Goal: Information Seeking & Learning: Check status

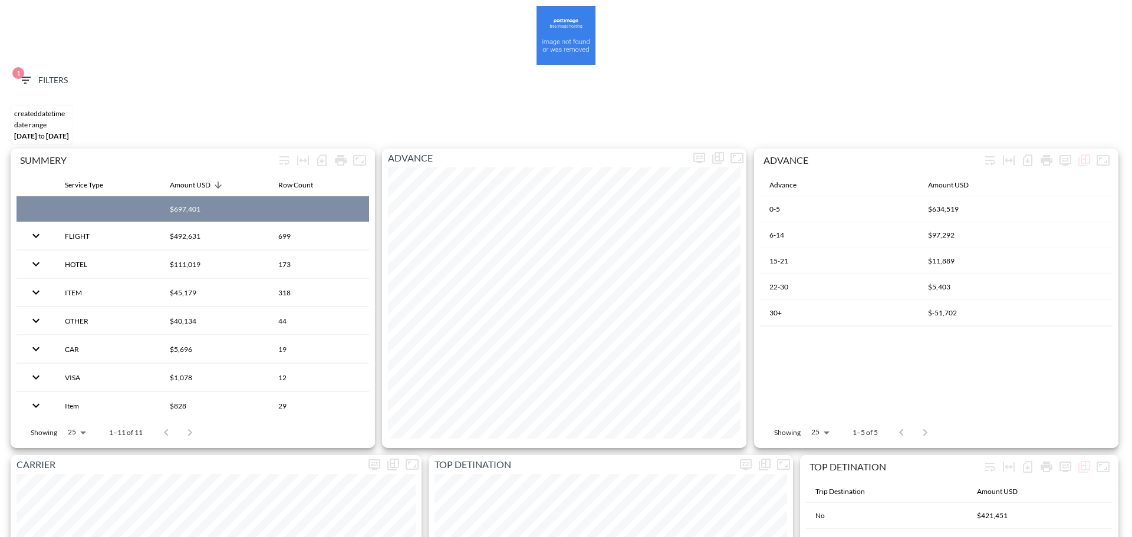
click at [51, 78] on span "1 Filters" at bounding box center [43, 80] width 50 height 15
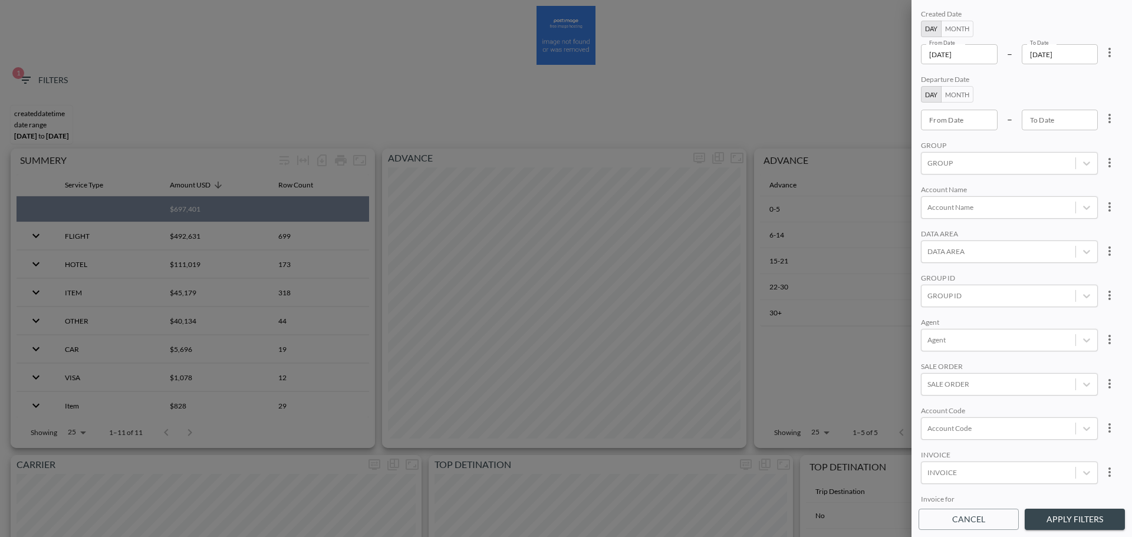
click at [988, 54] on input "[DATE]" at bounding box center [959, 54] width 77 height 20
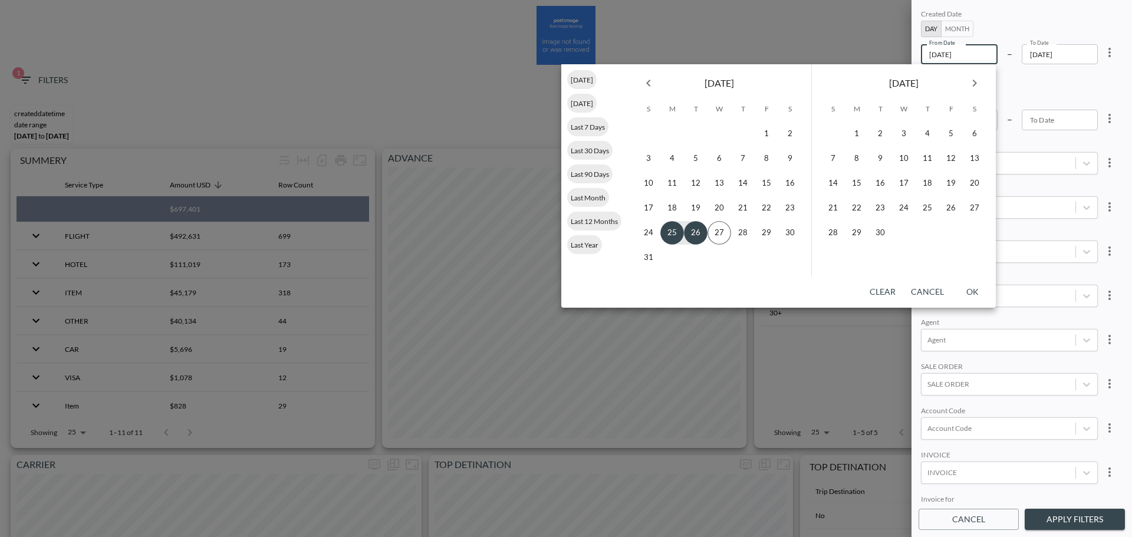
click at [658, 84] on button "Previous month" at bounding box center [649, 83] width 24 height 24
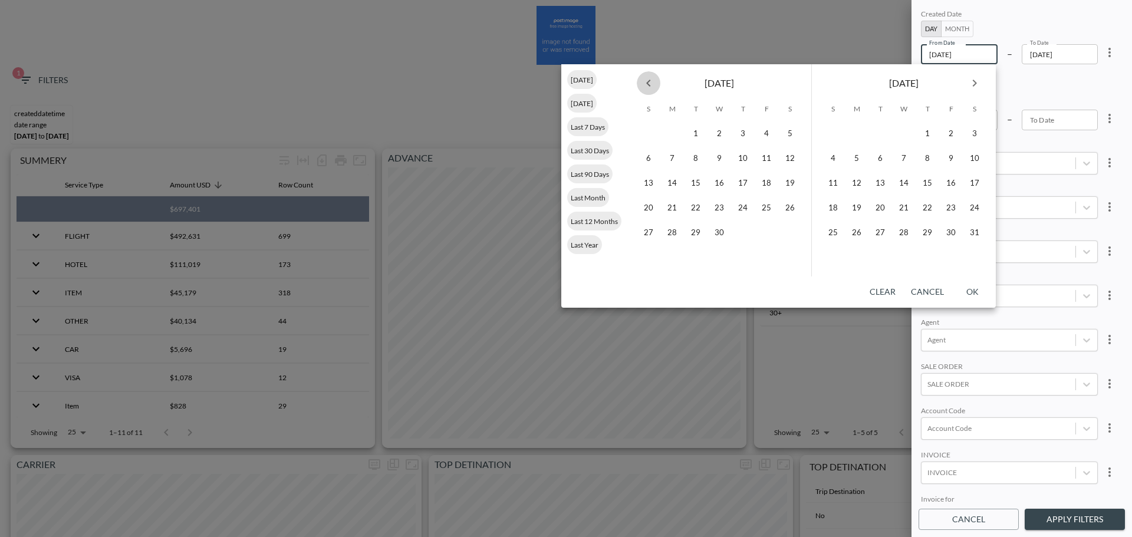
click at [658, 84] on button "Previous month" at bounding box center [649, 83] width 24 height 24
click at [719, 130] on button "1" at bounding box center [720, 134] width 24 height 24
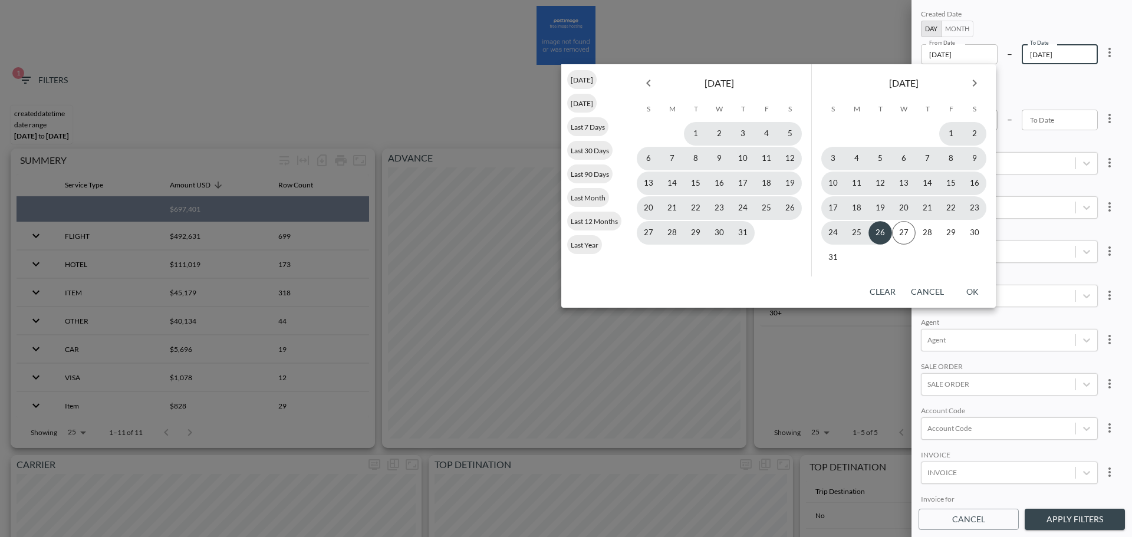
type input "2025-01-01"
click at [883, 230] on button "26" at bounding box center [881, 233] width 24 height 24
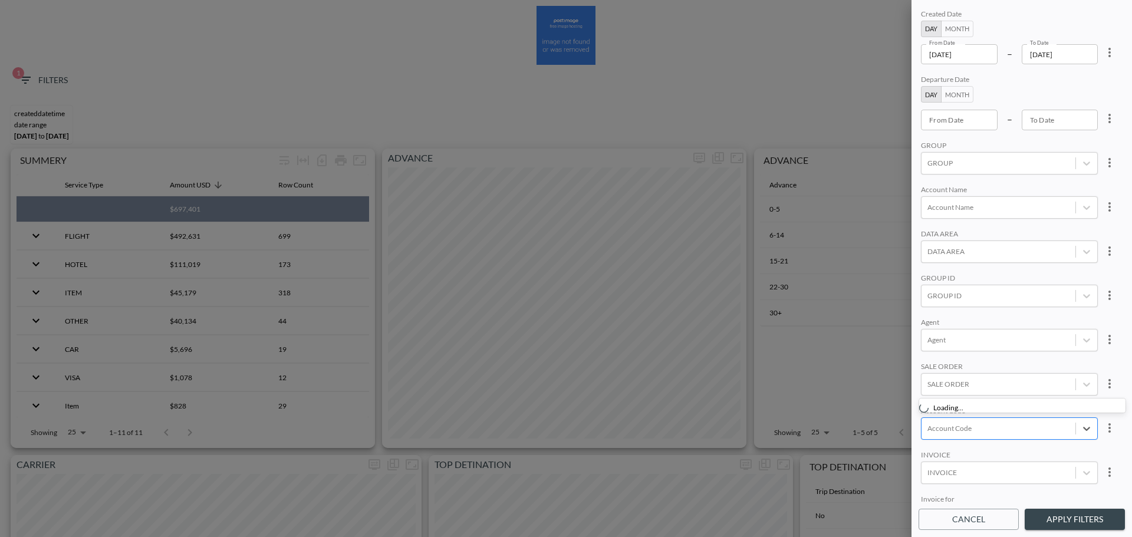
click at [977, 433] on div at bounding box center [999, 428] width 142 height 11
click at [931, 383] on input "GNMT" at bounding box center [930, 389] width 25 height 25
type input "GNMT"
click at [996, 364] on div "SALE ORDER" at bounding box center [1009, 367] width 177 height 11
click at [1054, 512] on button "Apply Filters" at bounding box center [1075, 520] width 100 height 22
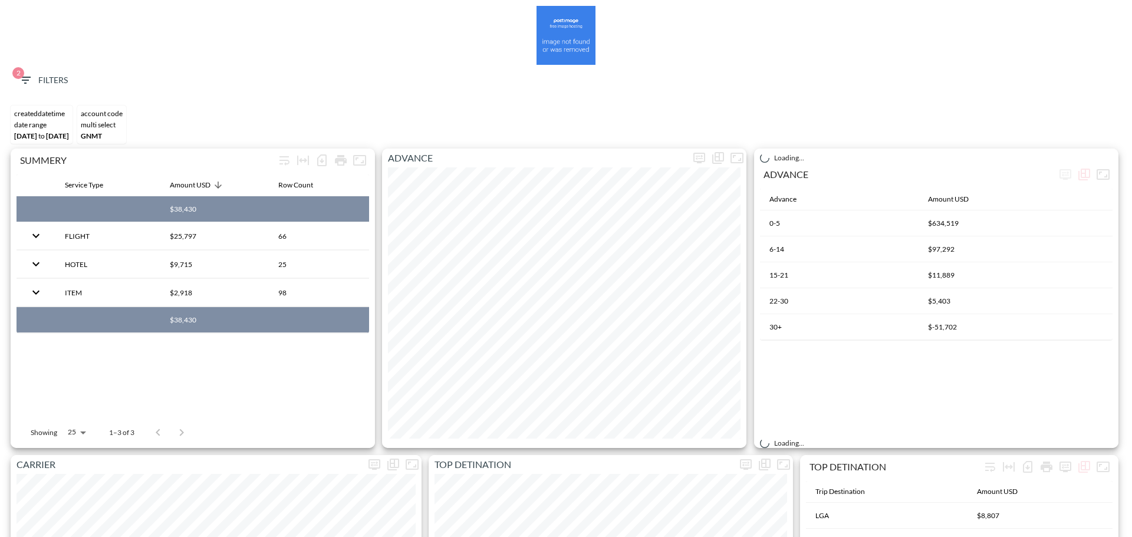
click at [42, 80] on span "2 Filters" at bounding box center [43, 80] width 50 height 15
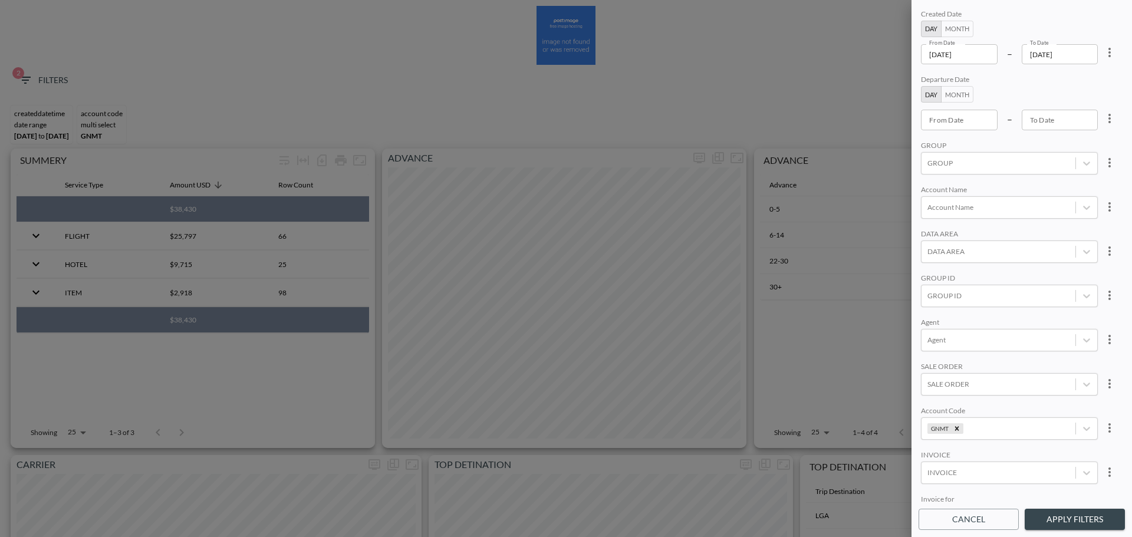
scroll to position [166, 0]
click at [982, 402] on div "SERVICE TYPE" at bounding box center [999, 401] width 154 height 16
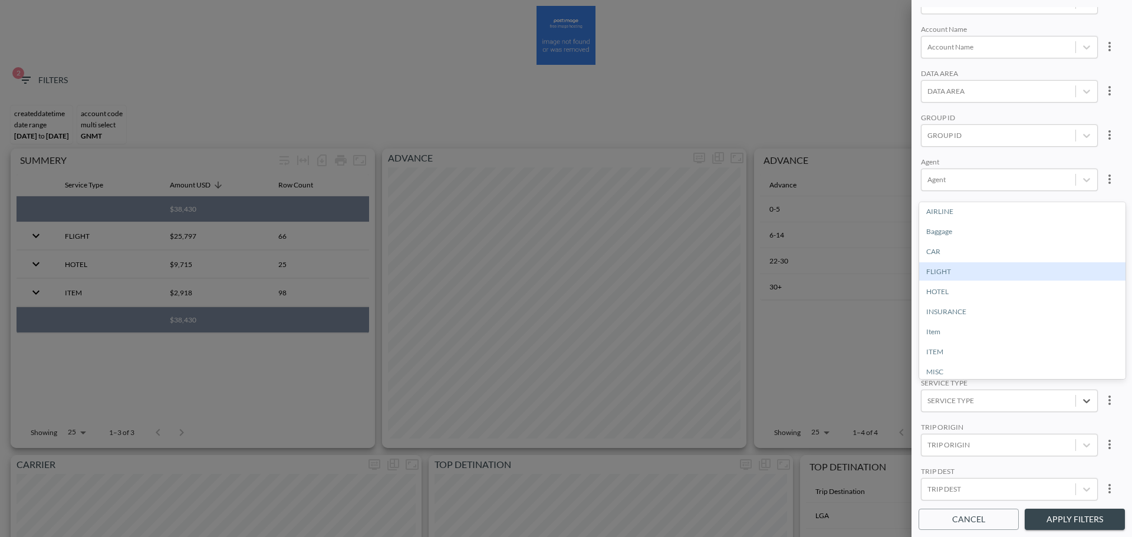
click at [949, 279] on div "FLIGHT" at bounding box center [1022, 271] width 206 height 18
click at [1052, 519] on button "Apply Filters" at bounding box center [1075, 520] width 100 height 22
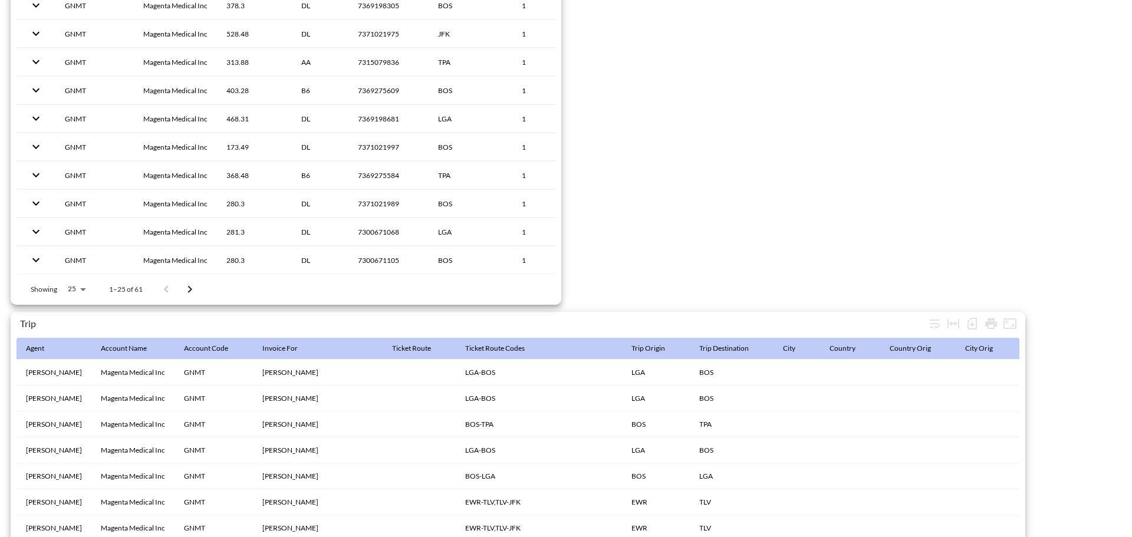
scroll to position [1828, 0]
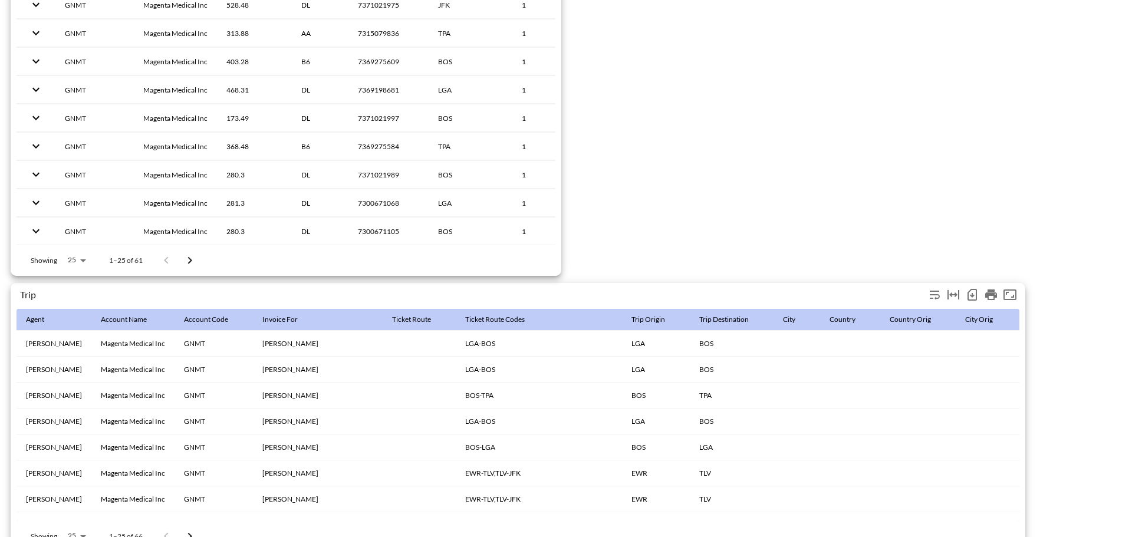
click at [971, 295] on icon "Number of rows selected for download: 66" at bounding box center [972, 295] width 5 height 5
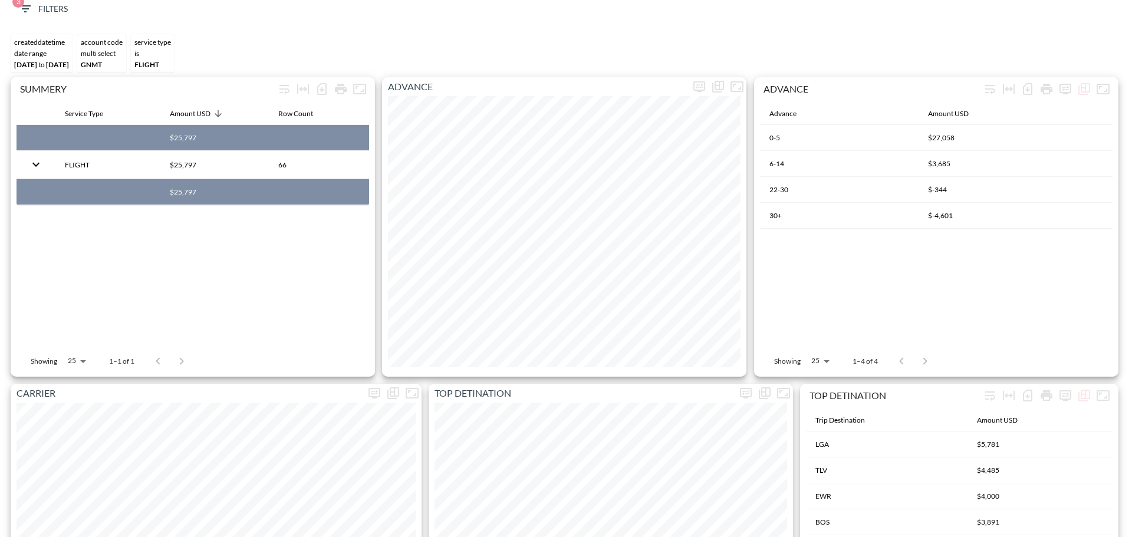
scroll to position [0, 0]
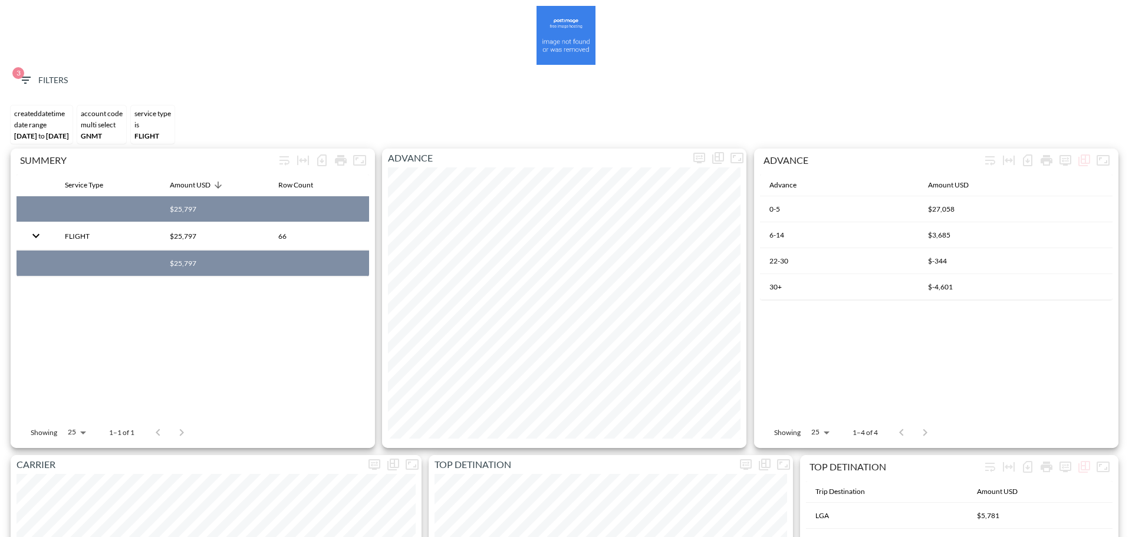
click at [42, 93] on div "3 Filters" at bounding box center [566, 83] width 1121 height 36
click at [48, 76] on span "3 Filters" at bounding box center [43, 80] width 50 height 15
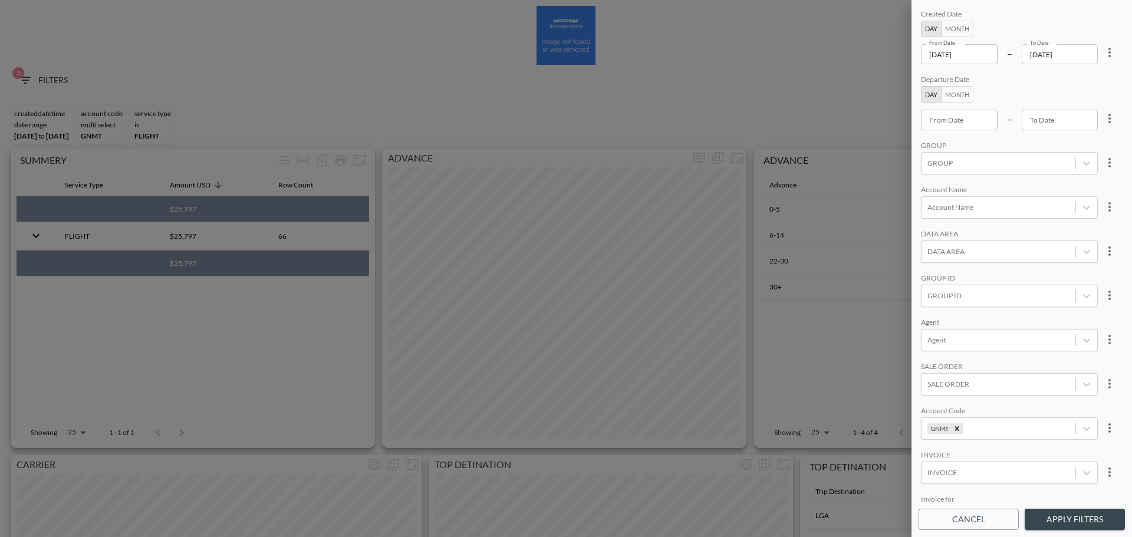
click at [1113, 58] on icon "more" at bounding box center [1110, 52] width 14 height 14
click at [1077, 90] on li "Clear" at bounding box center [1066, 79] width 106 height 21
click at [1107, 426] on icon "more" at bounding box center [1110, 428] width 14 height 14
click at [1059, 449] on span "Clear" at bounding box center [1051, 455] width 29 height 14
type input "YYYY-MM-DD"
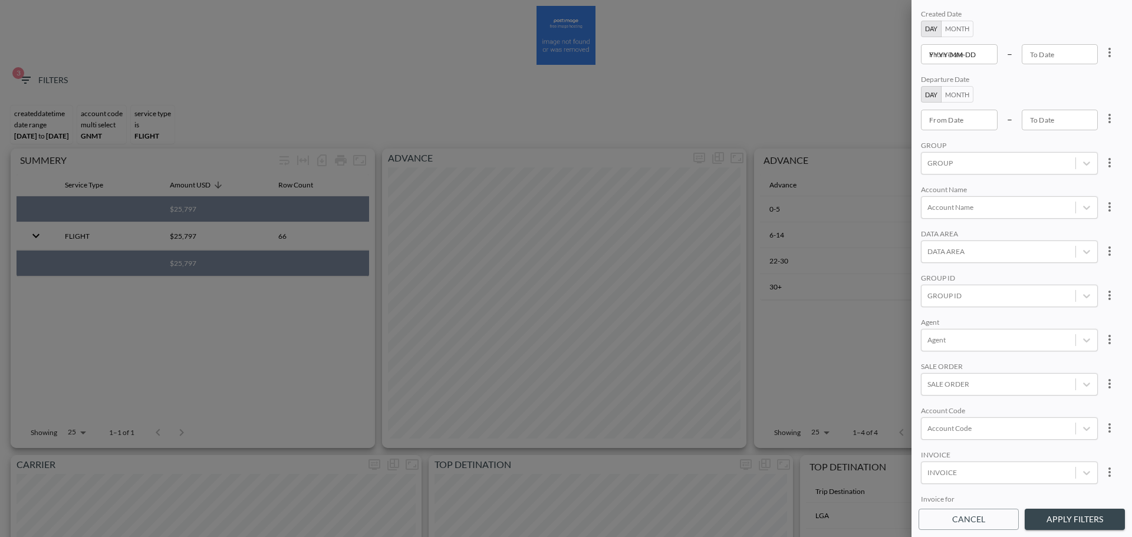
click at [978, 58] on input "YYYY-MM-DD" at bounding box center [959, 54] width 77 height 20
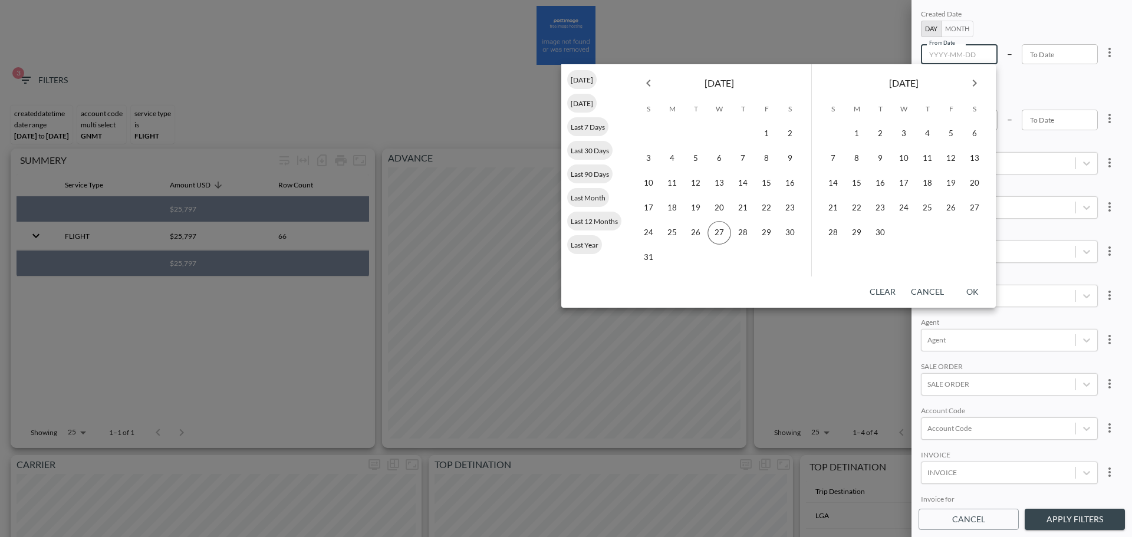
click at [646, 80] on icon "Previous month" at bounding box center [649, 83] width 14 height 14
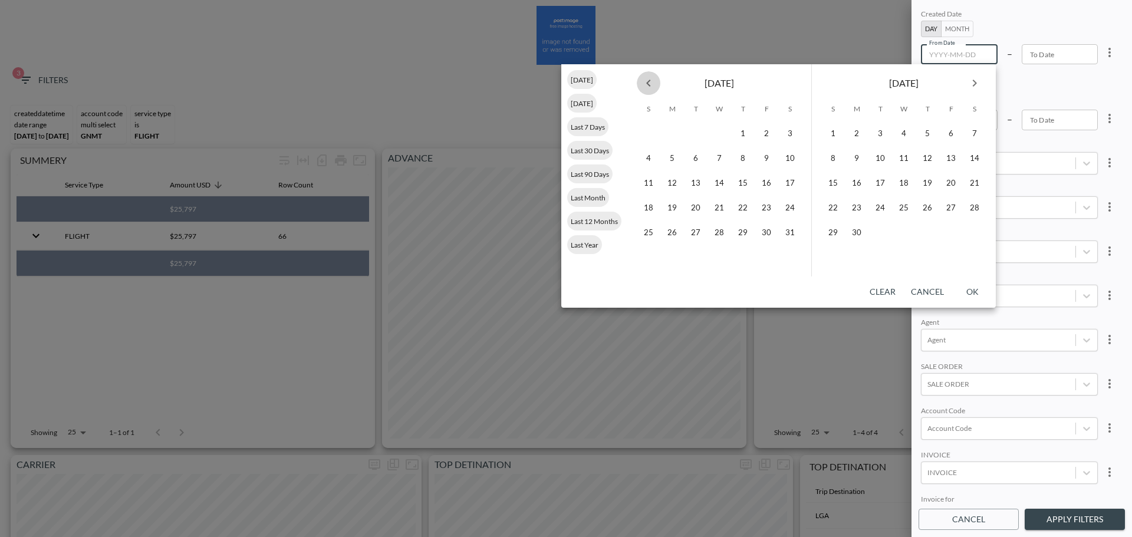
click at [646, 80] on icon "Previous month" at bounding box center [649, 83] width 14 height 14
click at [972, 83] on icon "Next month" at bounding box center [975, 83] width 14 height 14
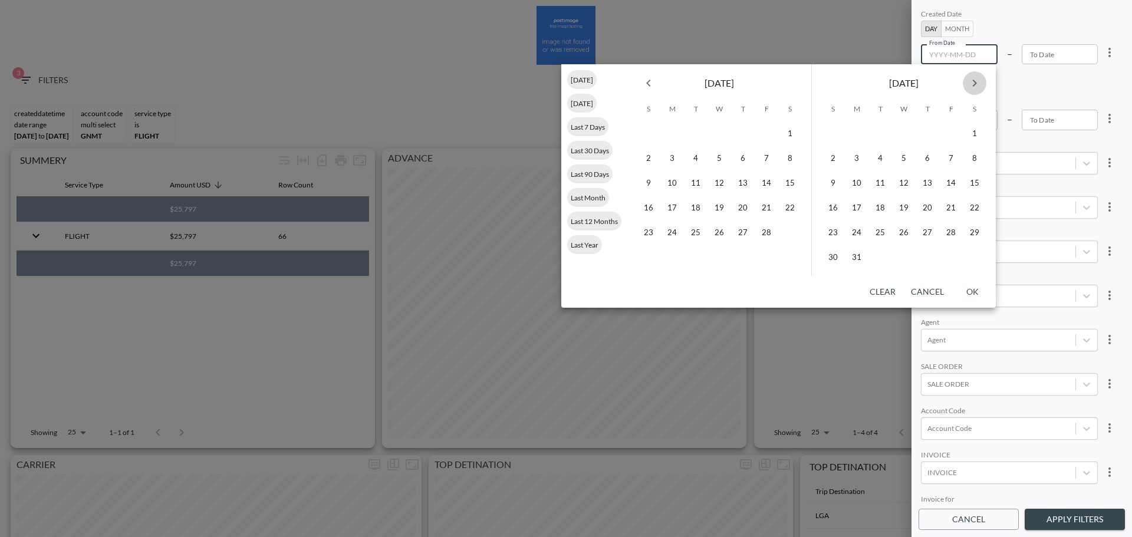
click at [972, 83] on icon "Next month" at bounding box center [975, 83] width 14 height 14
click at [952, 131] on button "1" at bounding box center [951, 134] width 24 height 24
type input "[DATE]"
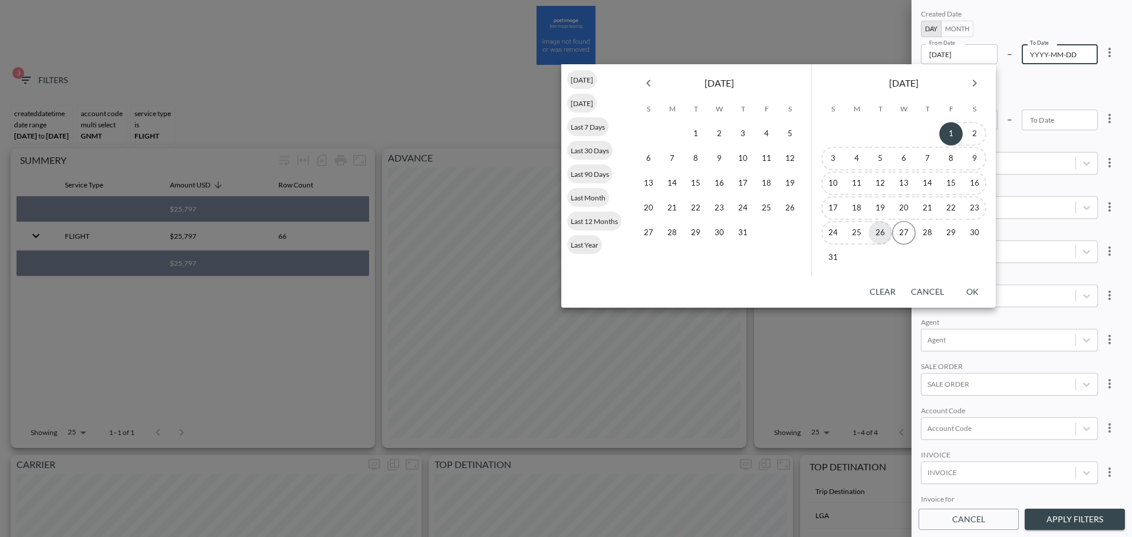
click at [883, 234] on button "26" at bounding box center [881, 233] width 24 height 24
type input "[DATE]"
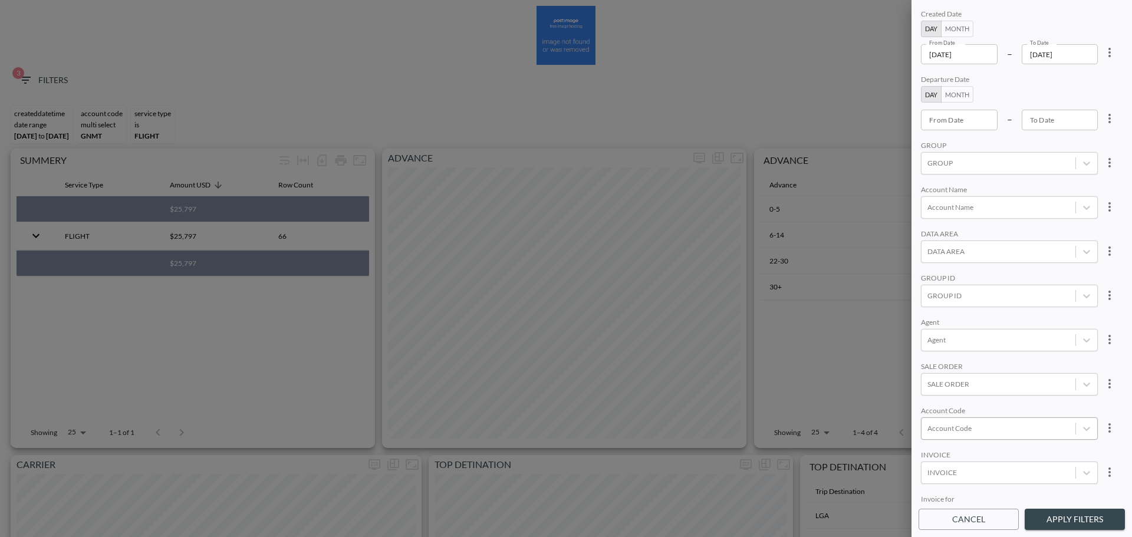
click at [962, 431] on div at bounding box center [999, 428] width 142 height 11
click at [928, 390] on input "4MNC" at bounding box center [930, 389] width 25 height 25
type input "4mnc"
click at [999, 365] on div "SALE ORDER" at bounding box center [1009, 367] width 177 height 11
click at [1063, 521] on button "Apply Filters" at bounding box center [1075, 520] width 100 height 22
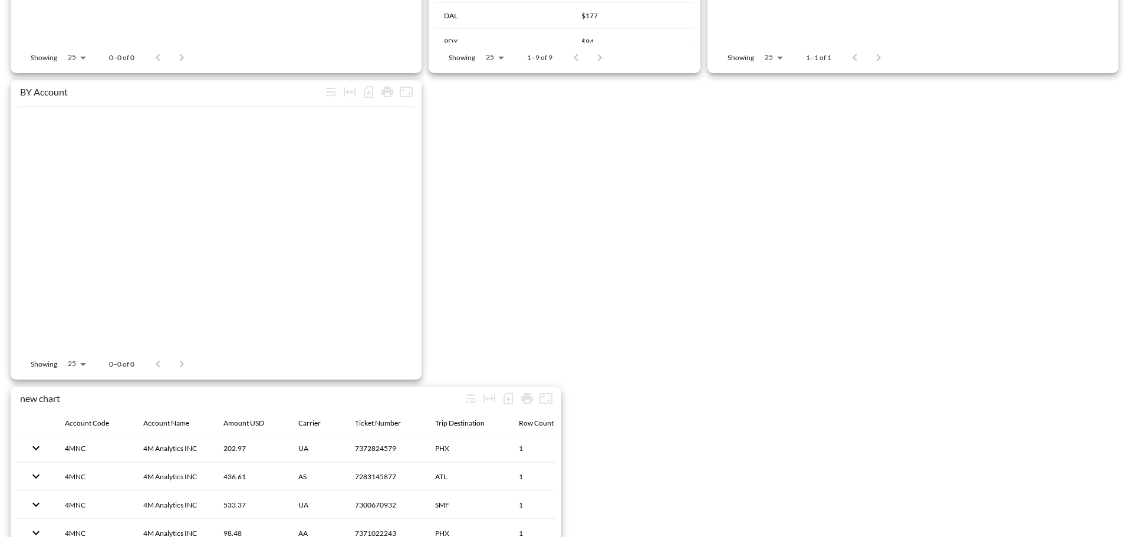
scroll to position [1828, 0]
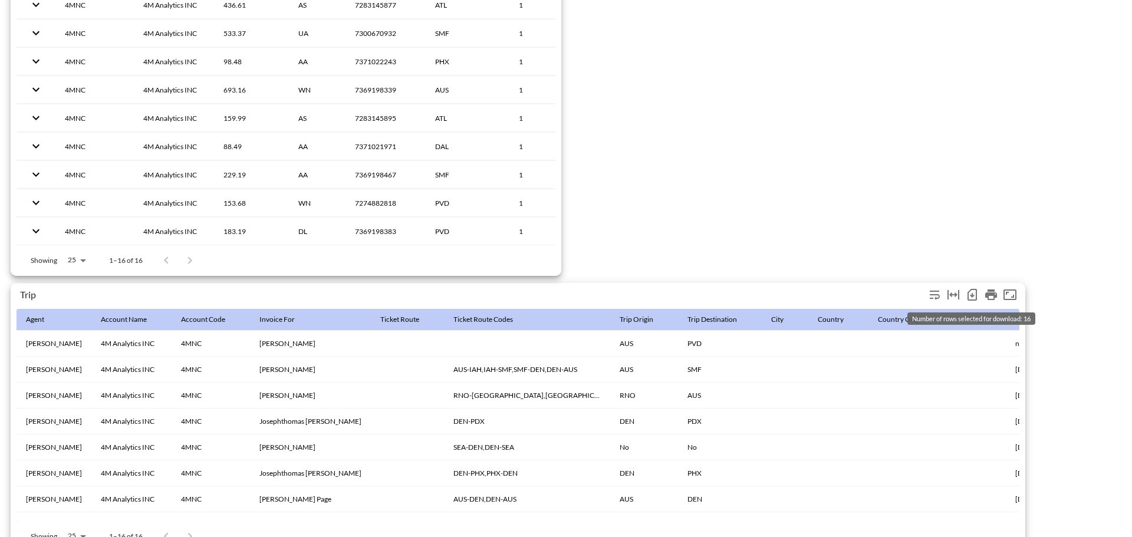
click at [974, 300] on icon "Number of rows selected for download: 16" at bounding box center [972, 295] width 9 height 12
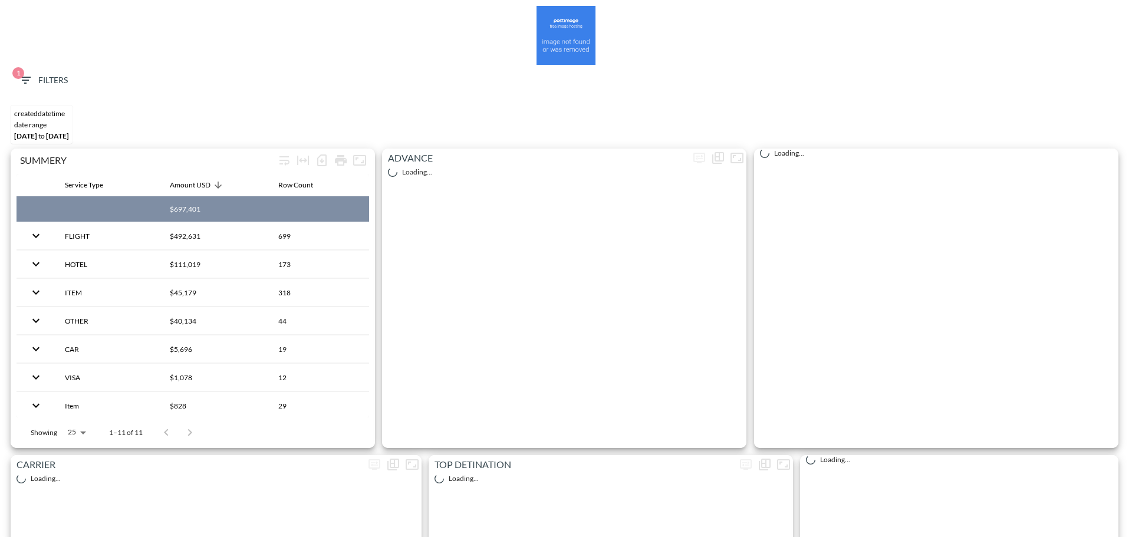
click at [37, 83] on span "1 Filters" at bounding box center [43, 80] width 50 height 15
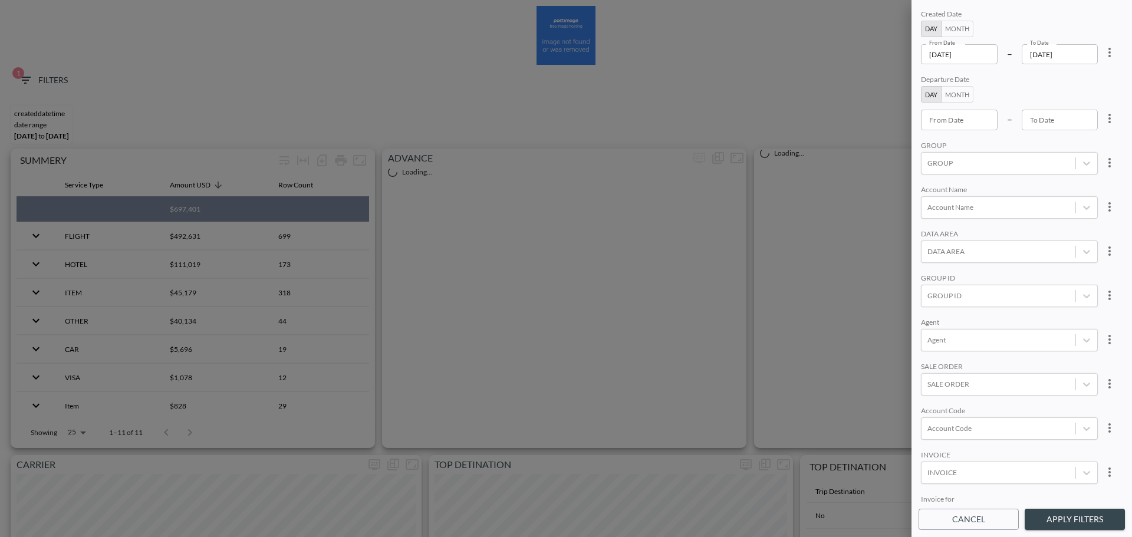
click at [991, 52] on input "[DATE]" at bounding box center [959, 54] width 77 height 20
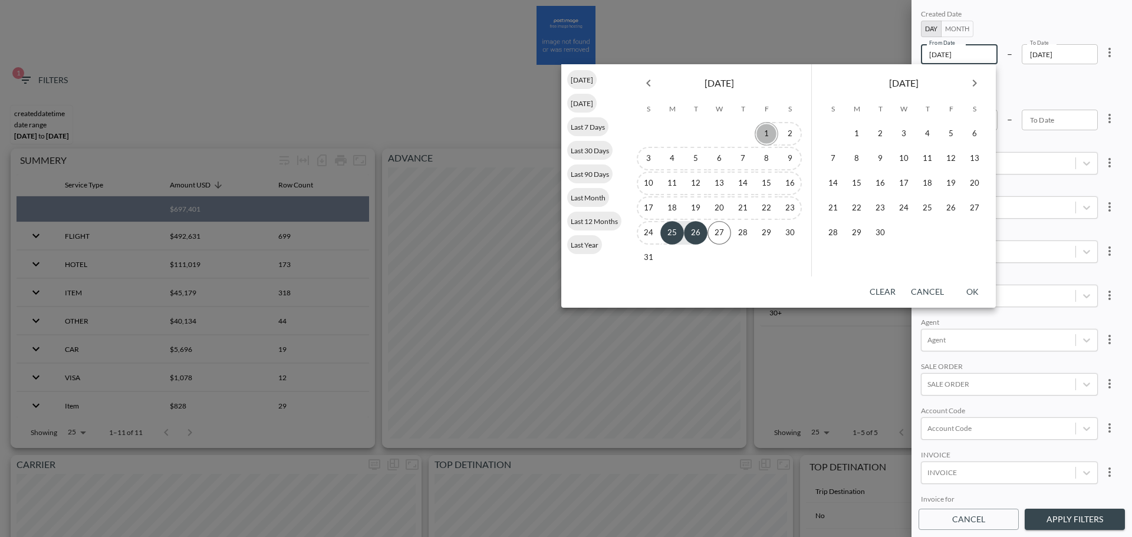
click at [766, 133] on button "1" at bounding box center [767, 134] width 24 height 24
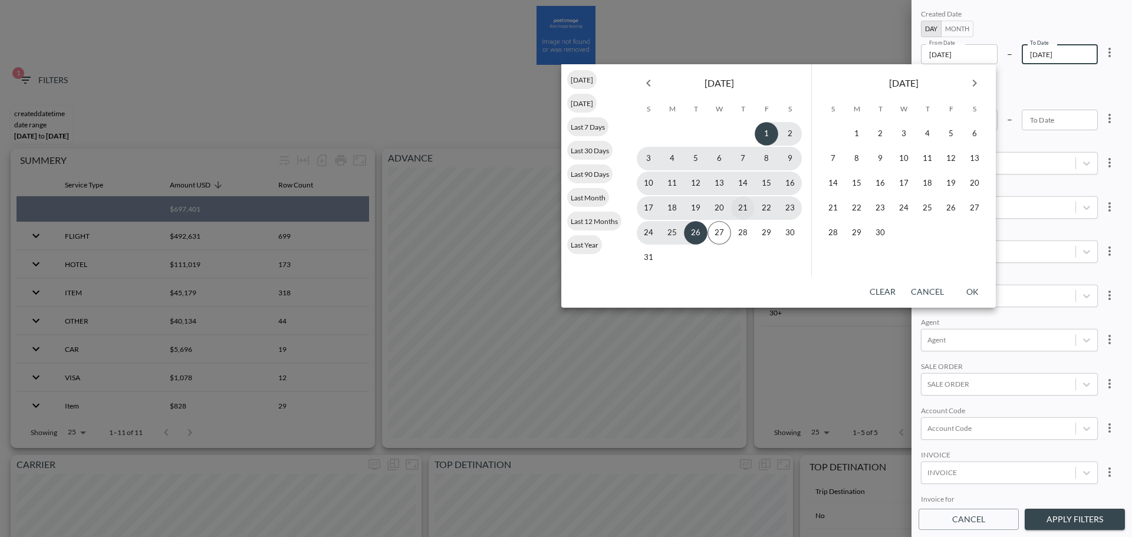
type input "[DATE]"
click at [694, 234] on button "26" at bounding box center [696, 233] width 24 height 24
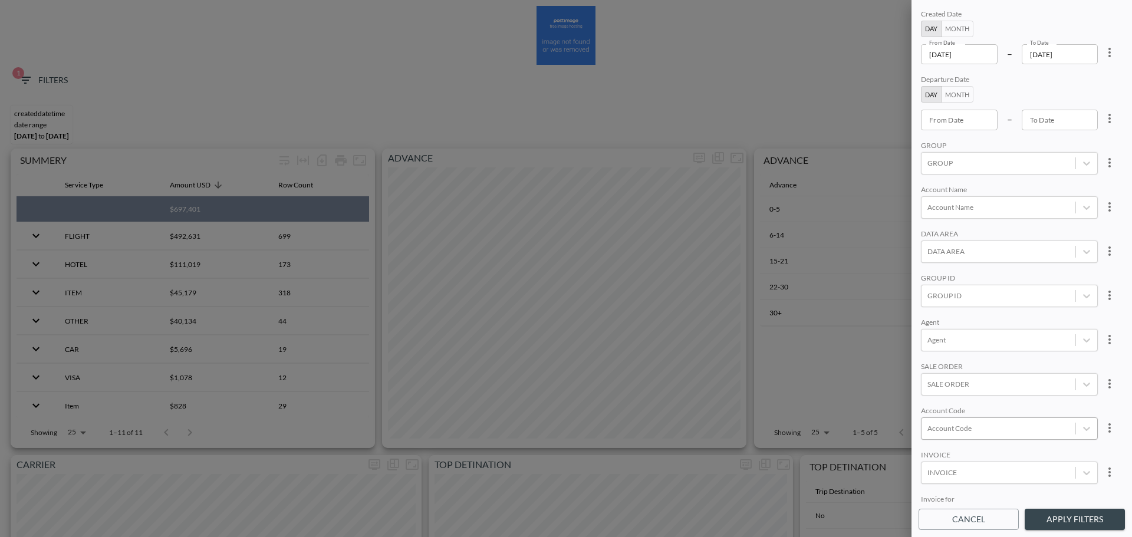
click at [977, 428] on div at bounding box center [999, 428] width 142 height 11
type input "4"
click at [1004, 387] on div "Create "ORCA"" at bounding box center [1027, 386] width 206 height 18
type input "ORCA"
click at [1015, 361] on div "Created Date Day Month From Date [DATE] From Date – To Date [DATE] To Date Depa…" at bounding box center [1022, 255] width 206 height 496
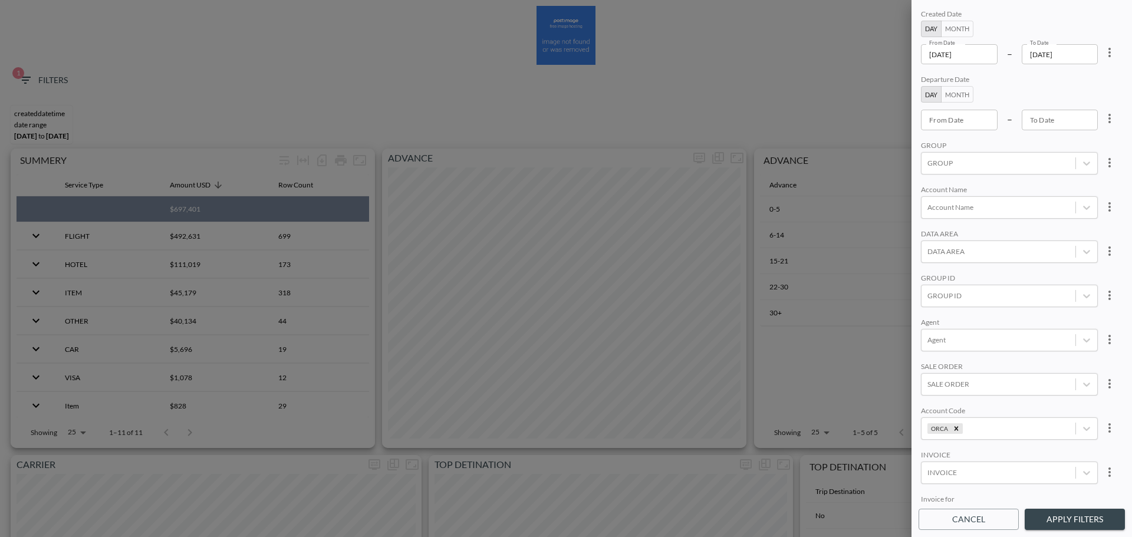
click at [1082, 523] on button "Apply Filters" at bounding box center [1075, 520] width 100 height 22
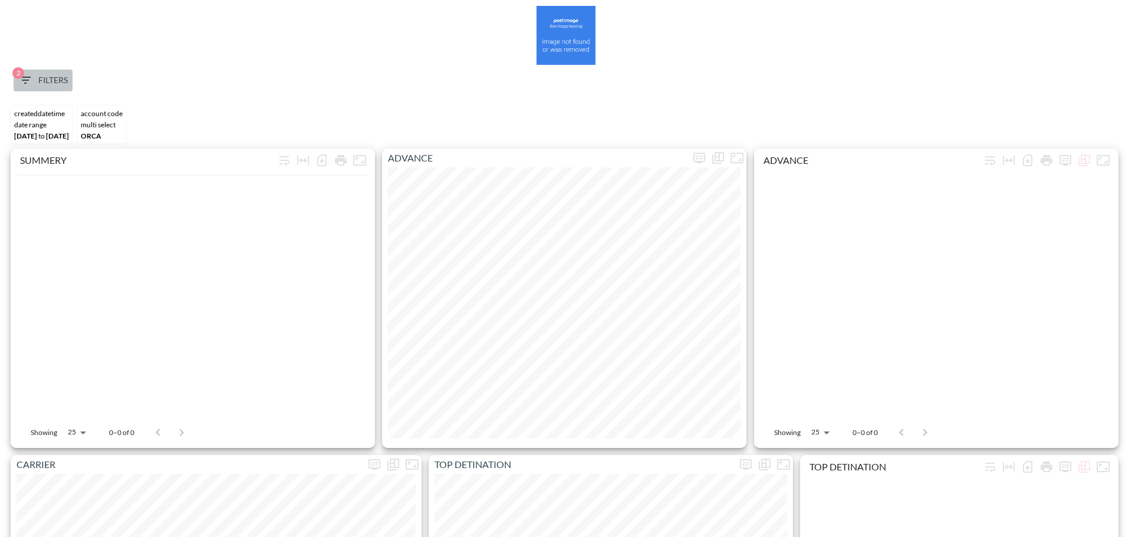
click at [16, 87] on button "2 Filters" at bounding box center [43, 81] width 59 height 22
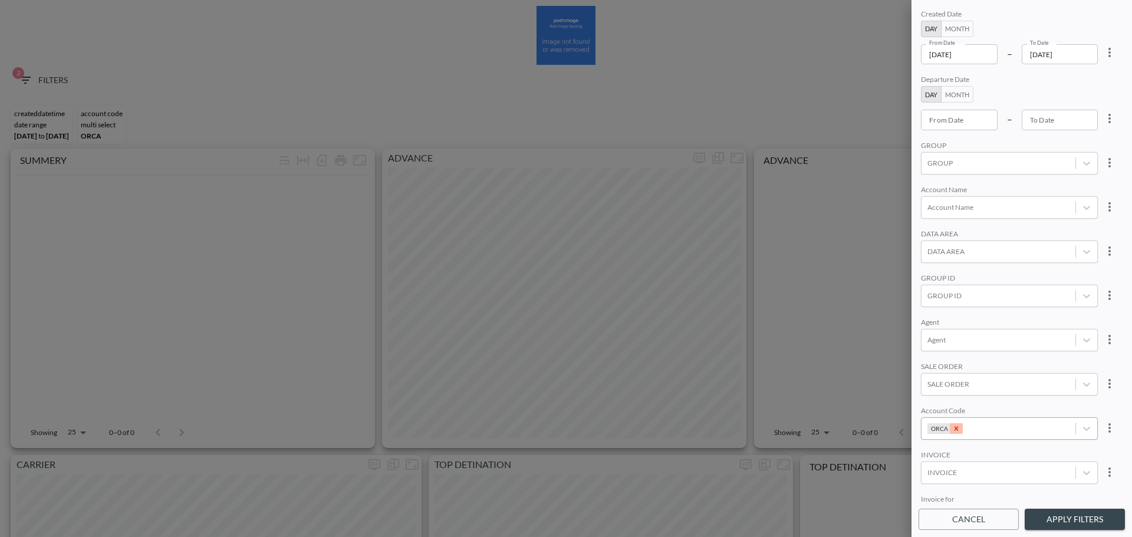
click at [958, 426] on icon "Remove ORCA" at bounding box center [956, 429] width 8 height 8
click at [961, 426] on div at bounding box center [999, 428] width 142 height 11
click at [936, 366] on input "ORCS" at bounding box center [930, 369] width 25 height 25
type input "orc"
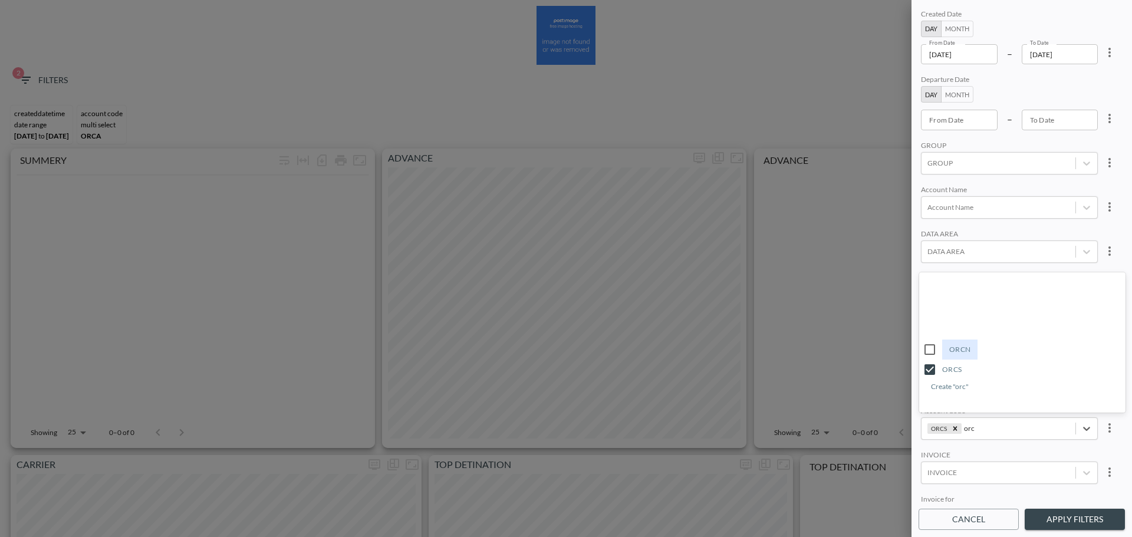
click at [1046, 264] on div "Created Date Day Month From Date [DATE] From Date – To Date [DATE] To Date Depa…" at bounding box center [1022, 255] width 206 height 496
click at [1073, 517] on button "Apply Filters" at bounding box center [1075, 520] width 100 height 22
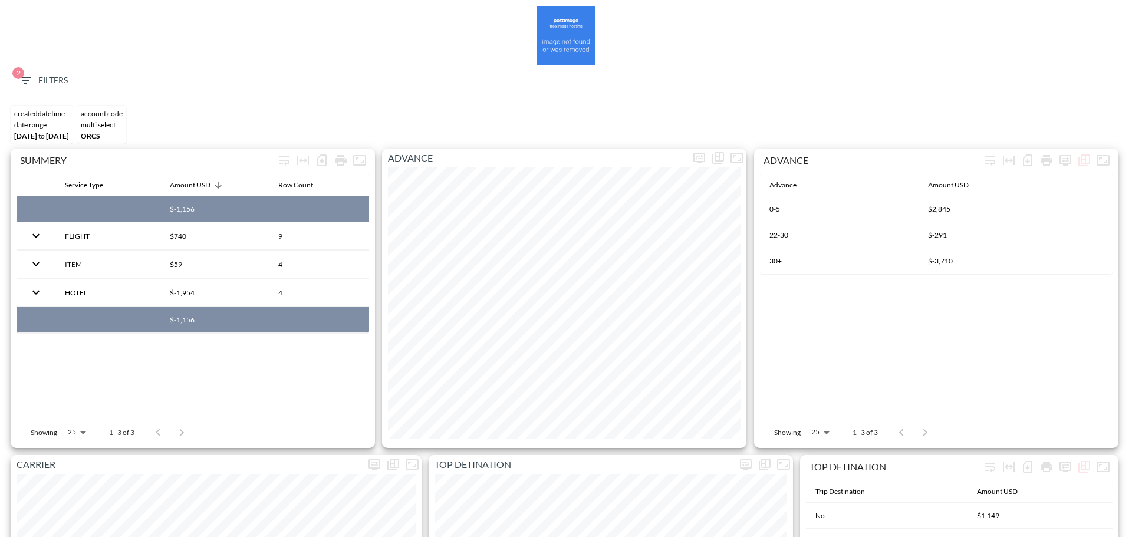
click at [34, 74] on span "2 Filters" at bounding box center [43, 80] width 50 height 15
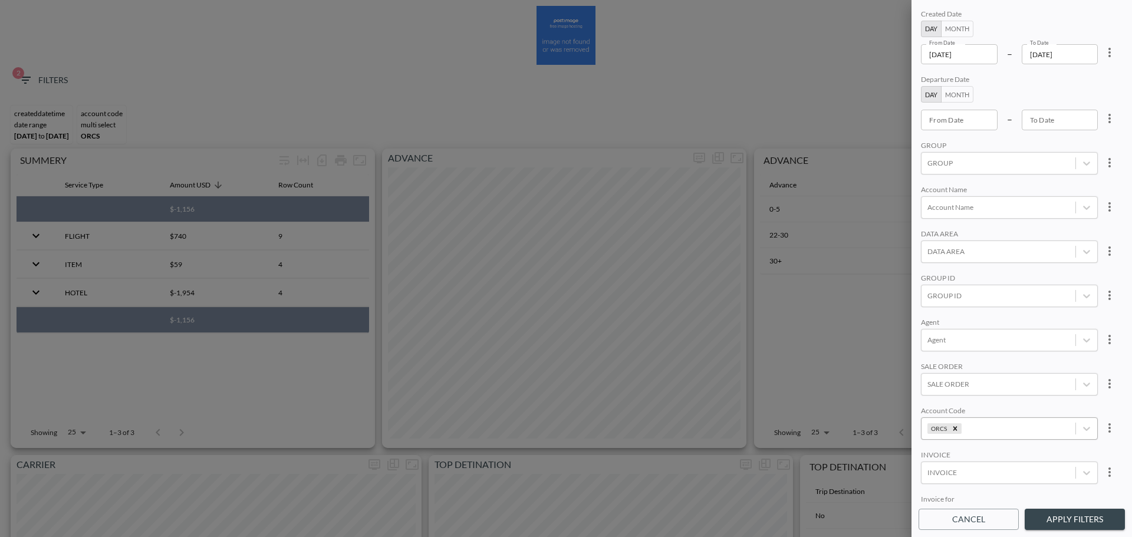
click at [954, 429] on icon "Remove ORCS" at bounding box center [956, 428] width 4 height 4
click at [955, 429] on div at bounding box center [999, 428] width 142 height 11
click at [928, 394] on input "APPS" at bounding box center [930, 389] width 25 height 25
type input "apps"
click at [1003, 352] on div "Created Date Day Month From Date [DATE] From Date – To Date [DATE] To Date Depa…" at bounding box center [1022, 255] width 206 height 496
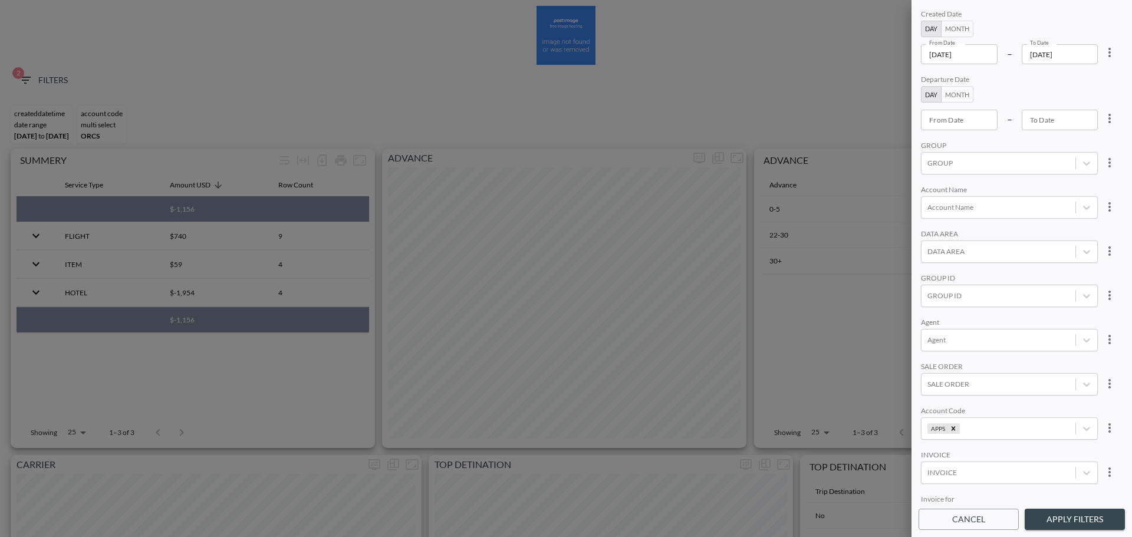
click at [1069, 520] on button "Apply Filters" at bounding box center [1075, 520] width 100 height 22
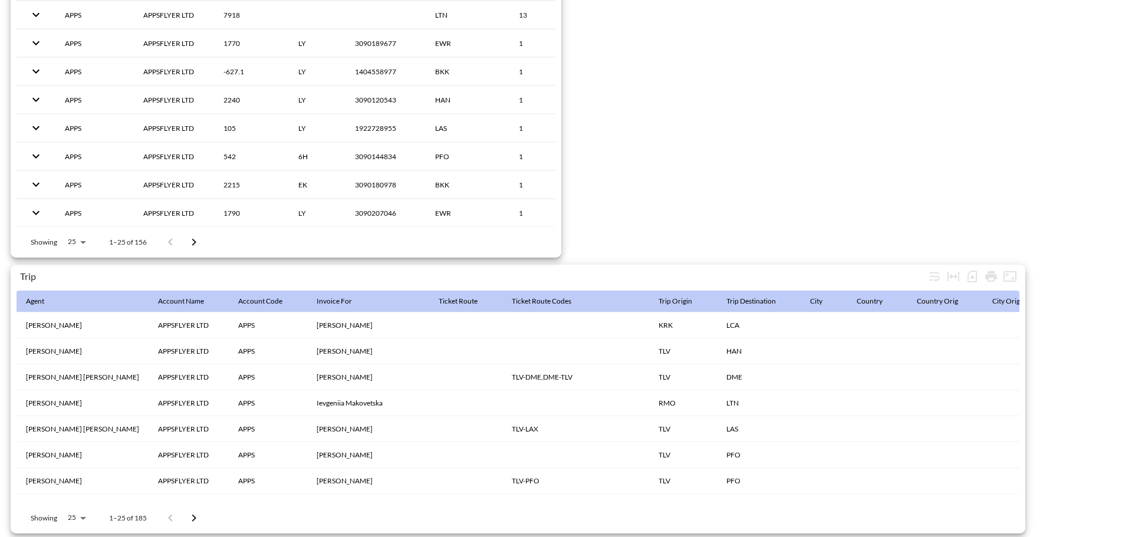
scroll to position [1855, 0]
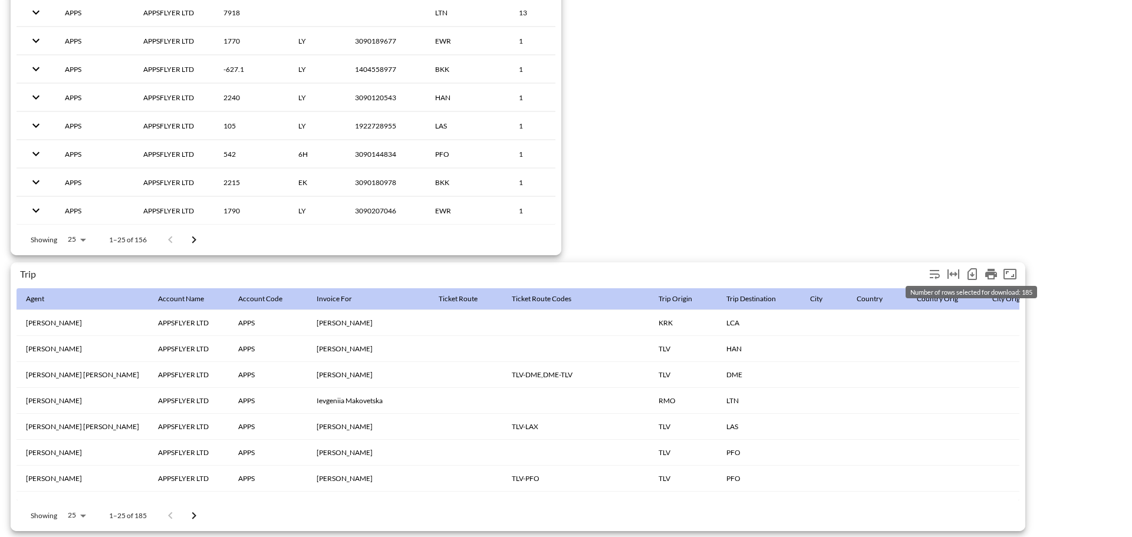
click at [975, 270] on icon "Number of rows selected for download: 185" at bounding box center [972, 274] width 14 height 14
click at [975, 268] on icon "Number of rows selected for download: 185" at bounding box center [972, 274] width 9 height 12
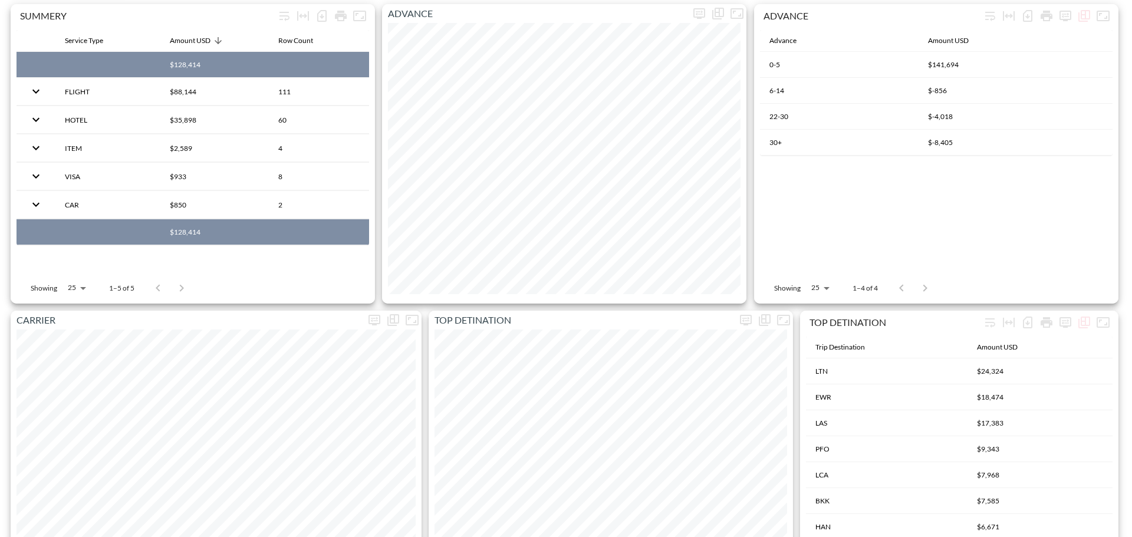
scroll to position [0, 0]
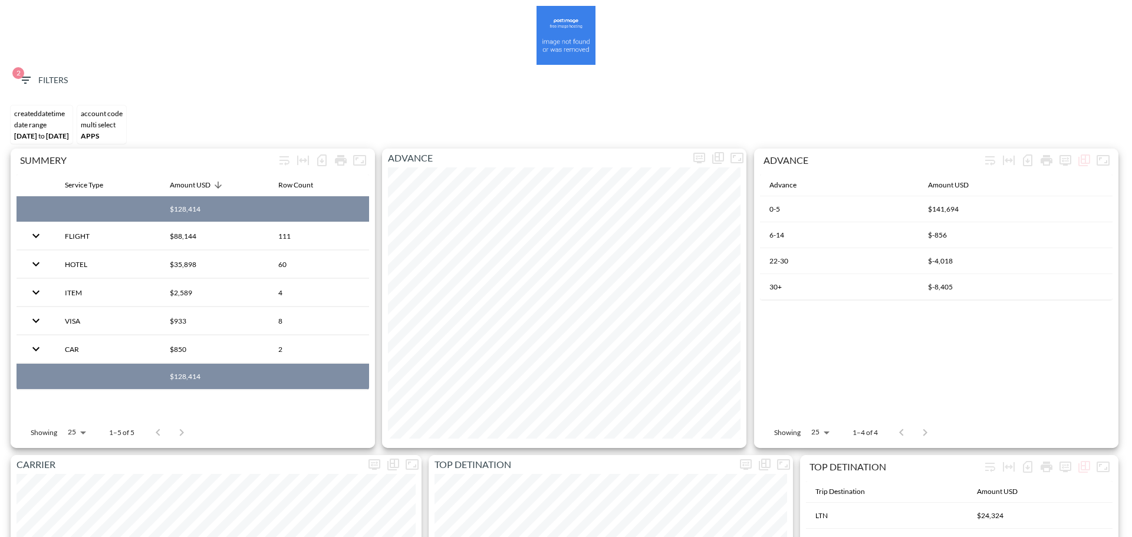
click at [25, 68] on div "2 Filters" at bounding box center [566, 83] width 1121 height 36
click at [46, 77] on span "2 Filters" at bounding box center [43, 80] width 50 height 15
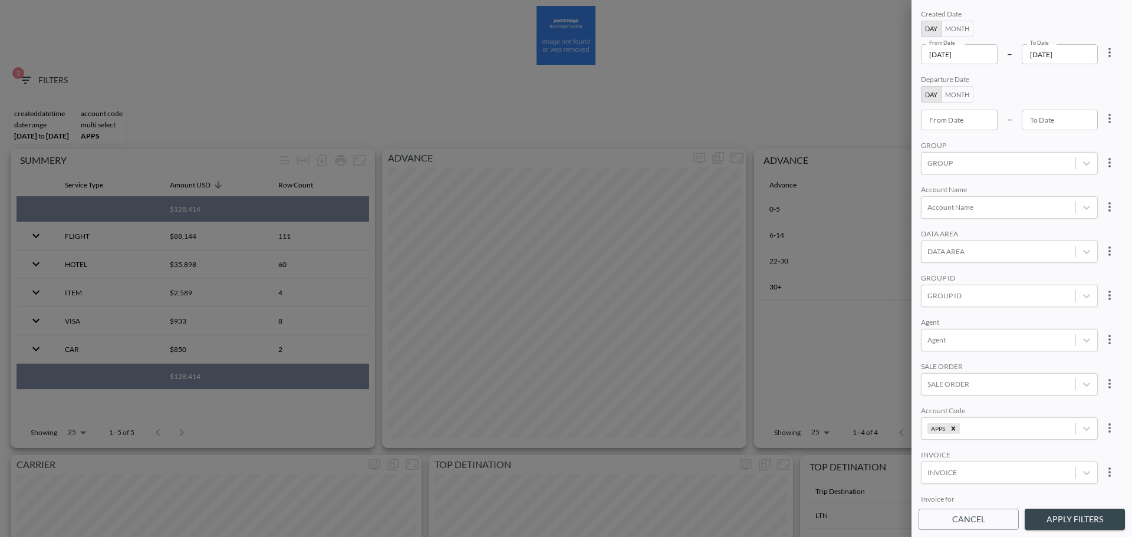
click at [1109, 47] on icon "more" at bounding box center [1110, 52] width 14 height 14
drag, startPoint x: 1088, startPoint y: 73, endPoint x: 1002, endPoint y: 142, distance: 110.3
click at [1088, 73] on li "Clear" at bounding box center [1066, 79] width 106 height 21
type input "YYYY-MM-DD"
click at [955, 51] on div "From Date YYYY-MM-DD From Date" at bounding box center [959, 54] width 77 height 20
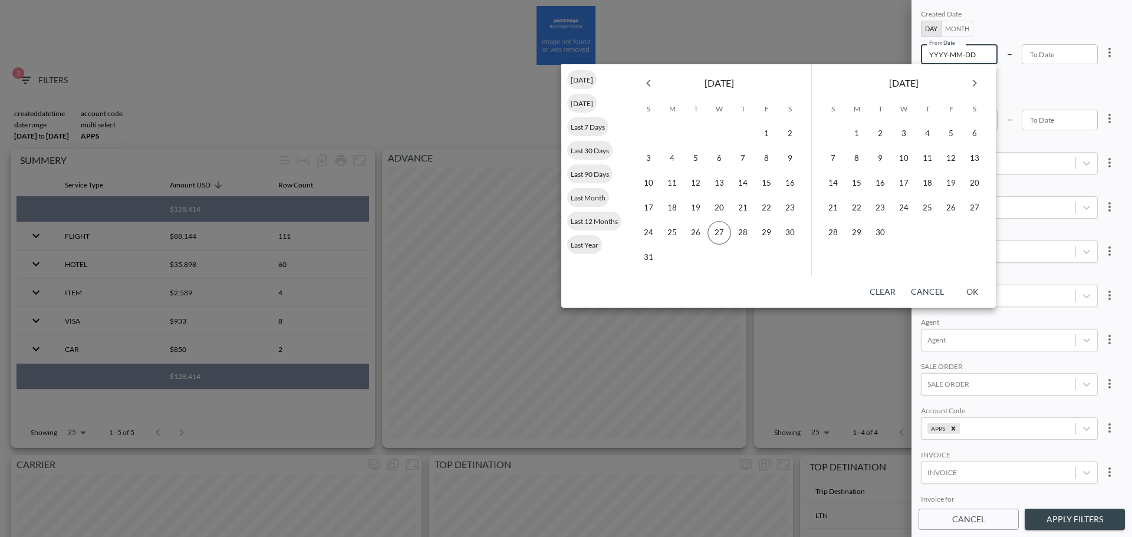
drag, startPoint x: 1050, startPoint y: 22, endPoint x: 1049, endPoint y: 37, distance: 14.2
click at [1050, 22] on div "Created Date Day Month From Date YYYY-MM-DD From Date – To Date To Date" at bounding box center [1009, 36] width 177 height 55
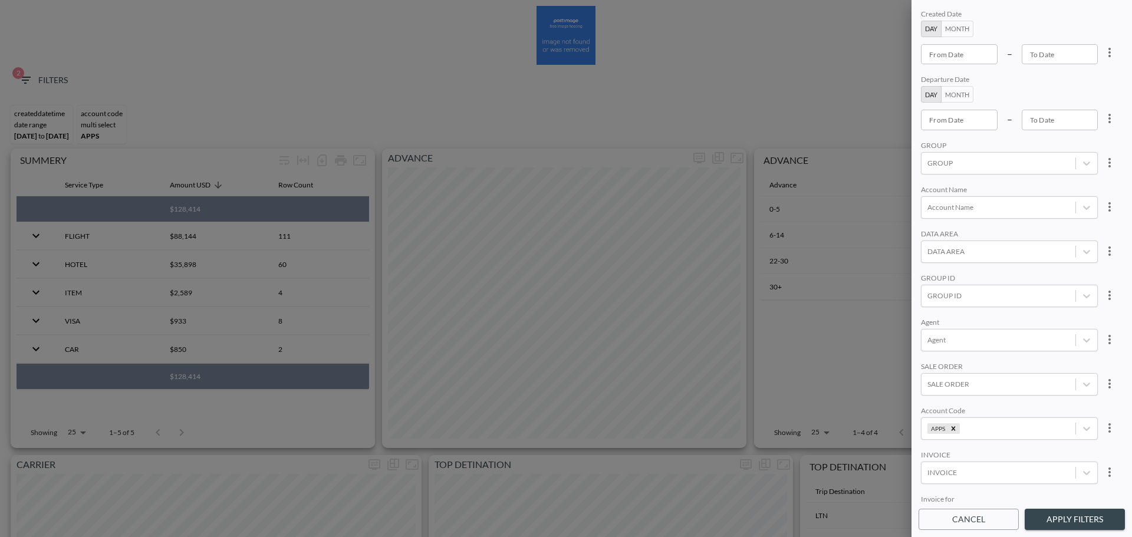
click at [978, 60] on input "From Date" at bounding box center [959, 54] width 77 height 20
type input "YYYY-MM-DD"
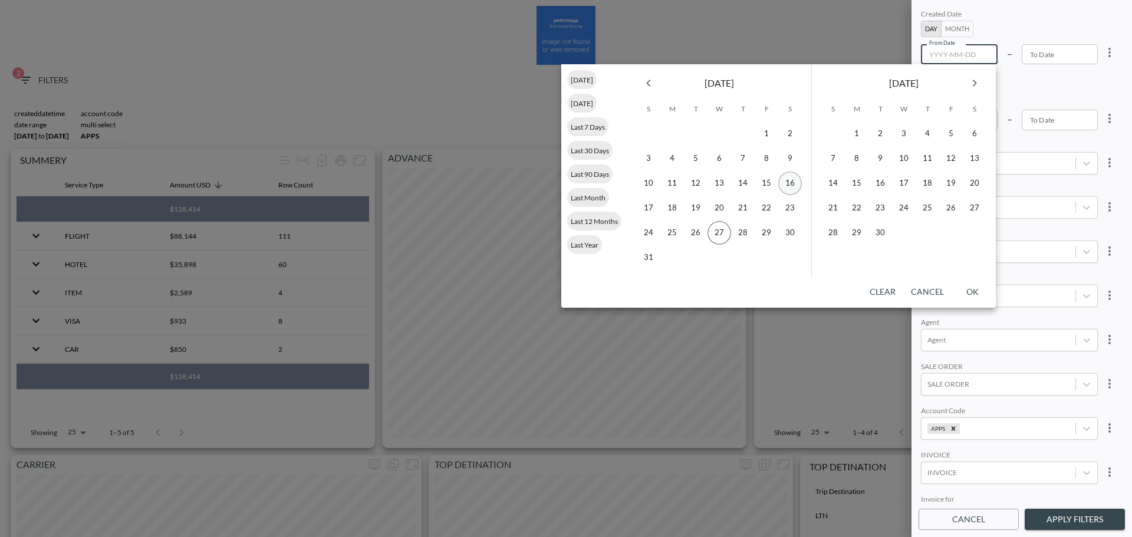
click at [786, 184] on button "16" at bounding box center [790, 184] width 24 height 24
type input "[DATE]"
click at [718, 230] on button "27" at bounding box center [720, 233] width 24 height 24
type input "[DATE]"
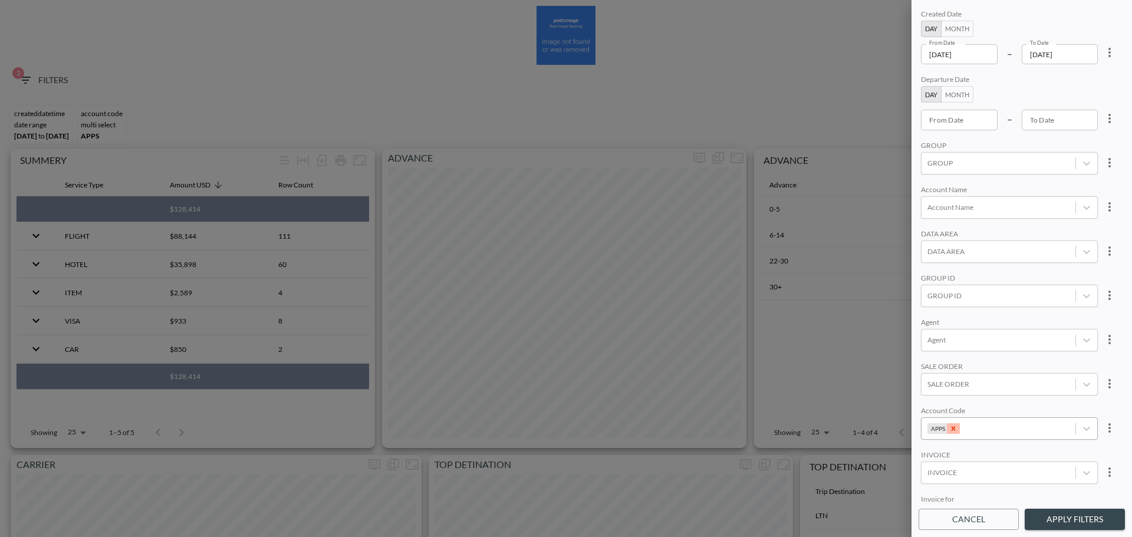
click at [957, 431] on div "Remove APPS" at bounding box center [953, 428] width 13 height 11
click at [991, 238] on div at bounding box center [999, 236] width 142 height 11
click at [936, 200] on input "CHEQ" at bounding box center [930, 198] width 25 height 25
type input "CHEQ"
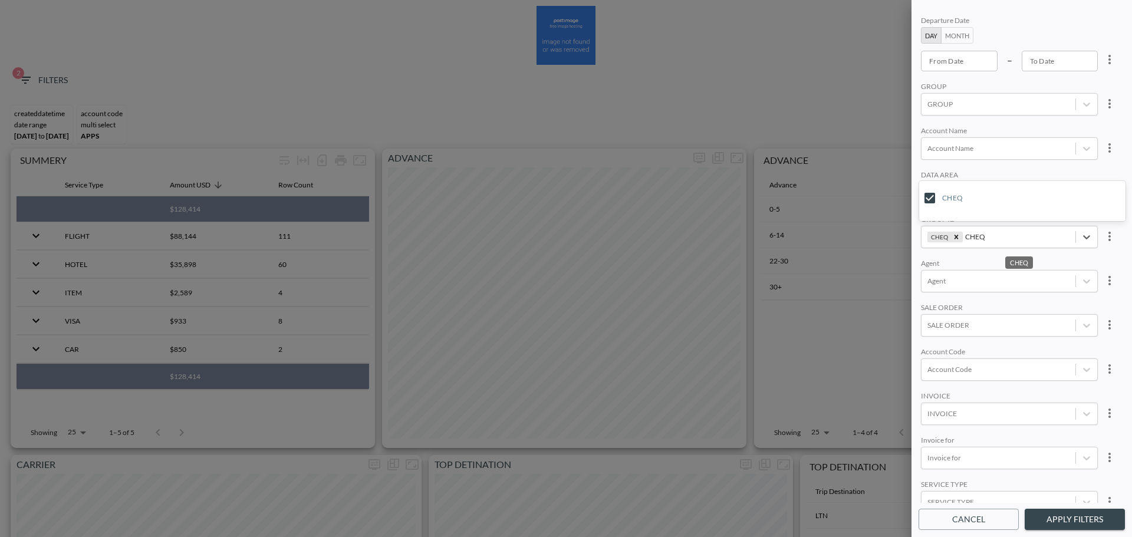
click at [1090, 525] on button "Apply Filters" at bounding box center [1075, 520] width 100 height 22
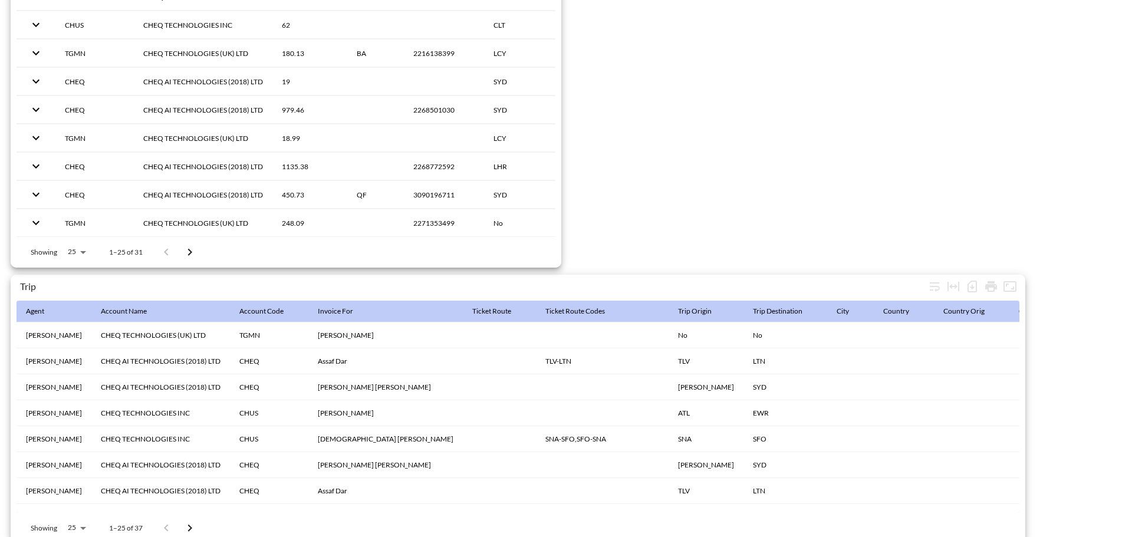
scroll to position [1855, 0]
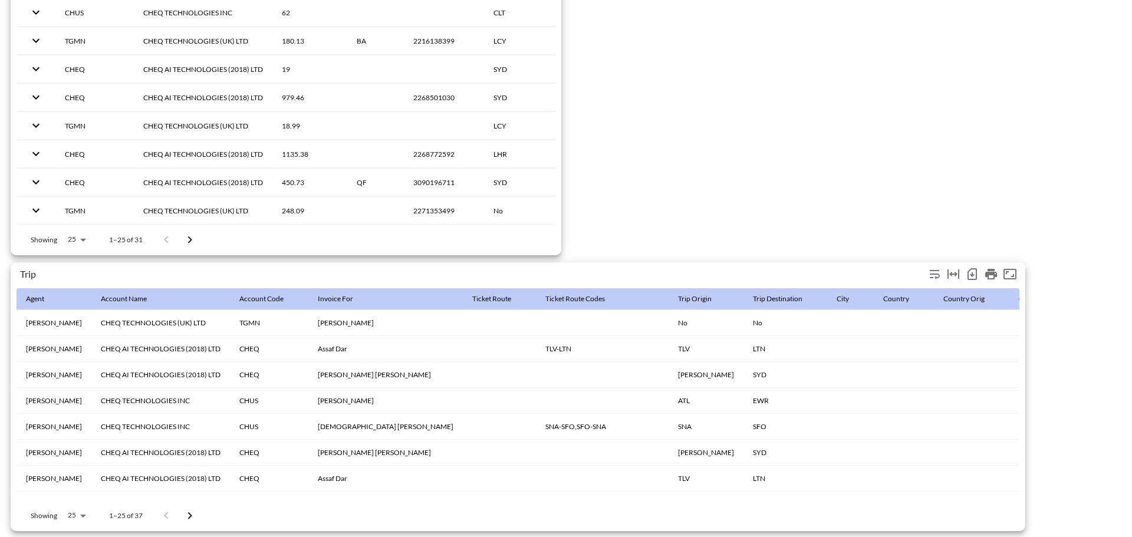
click at [977, 268] on icon "Number of rows selected for download: 37" at bounding box center [972, 274] width 9 height 12
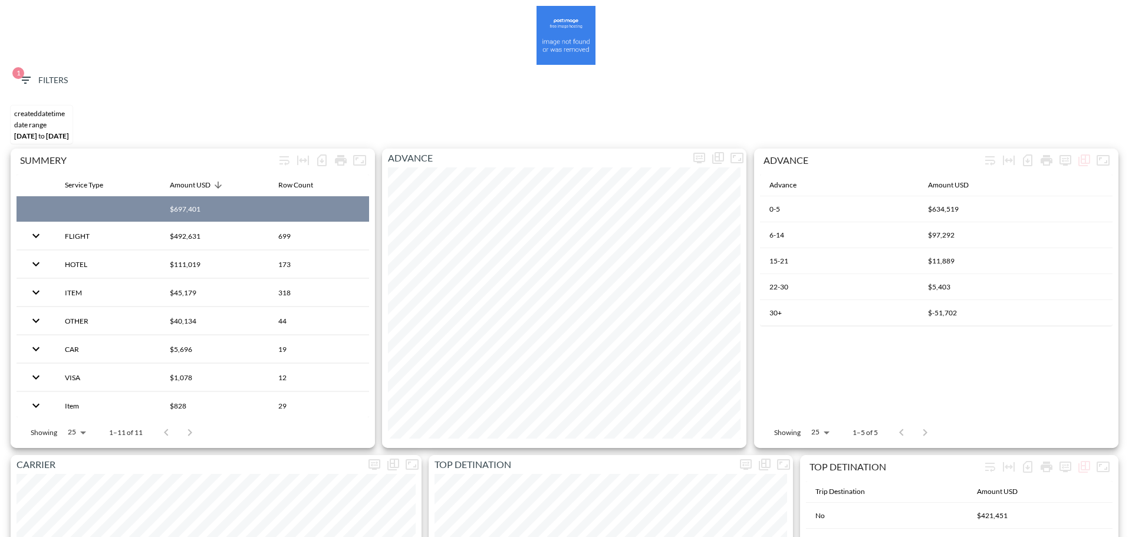
click at [76, 80] on div "1 Filters" at bounding box center [566, 83] width 1121 height 36
click at [72, 79] on button "1 Filters" at bounding box center [43, 81] width 59 height 22
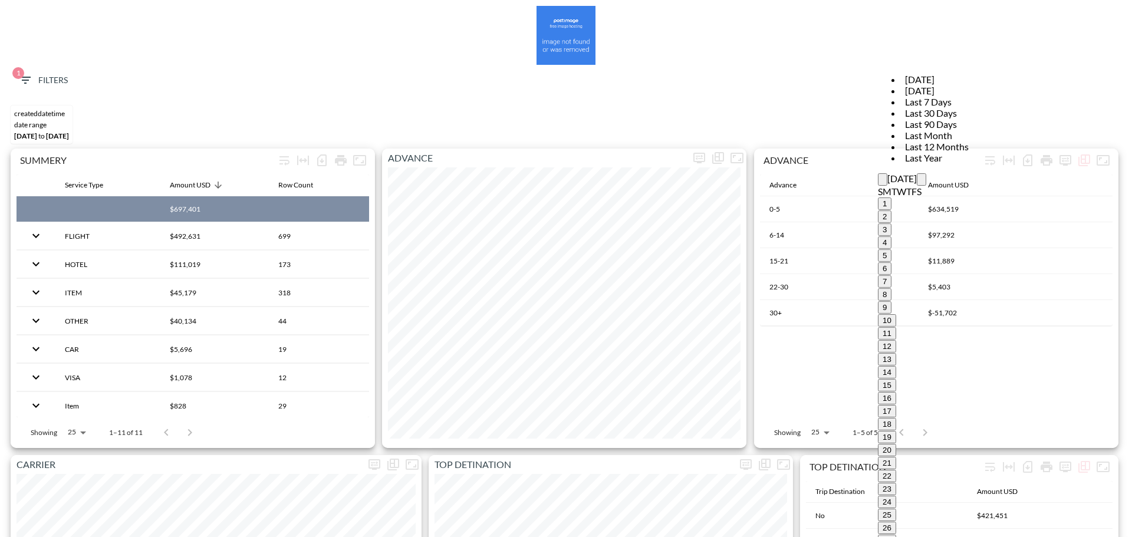
click at [878, 198] on button "1" at bounding box center [885, 204] width 14 height 12
type input "[DATE]"
click at [878, 522] on button "26" at bounding box center [887, 528] width 18 height 12
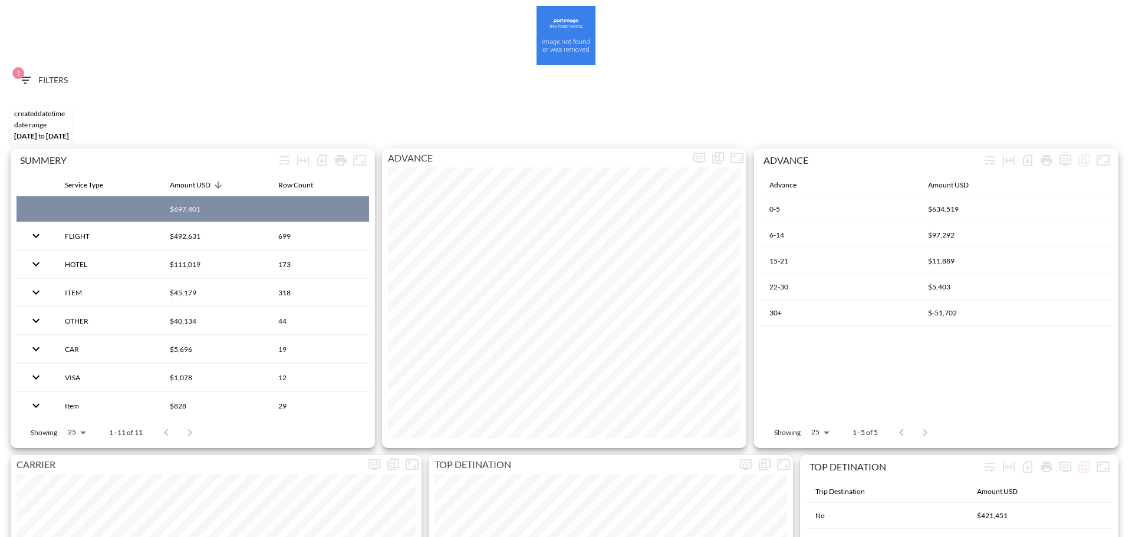
type input "che"
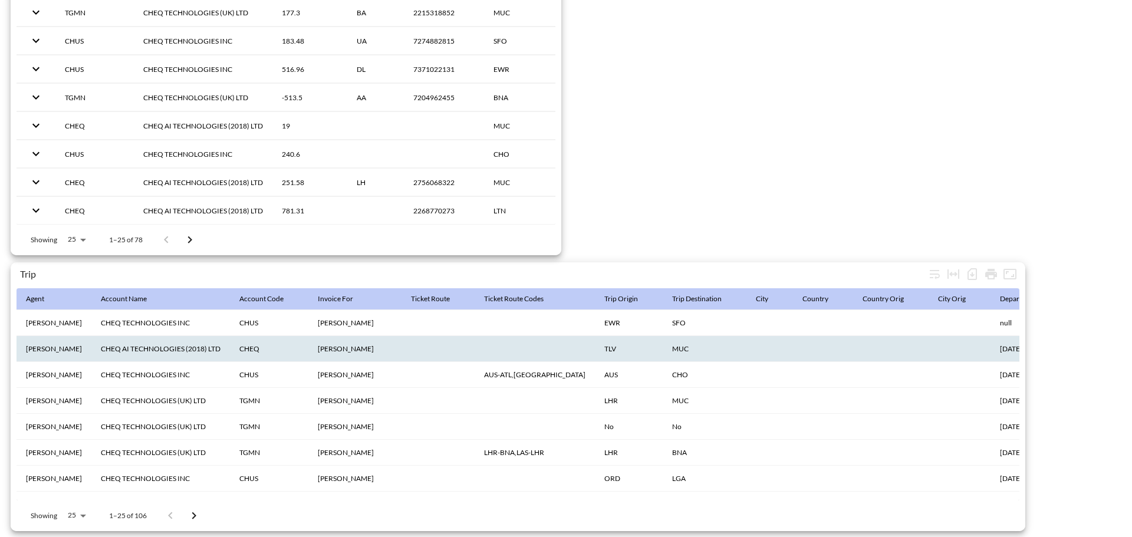
scroll to position [1855, 0]
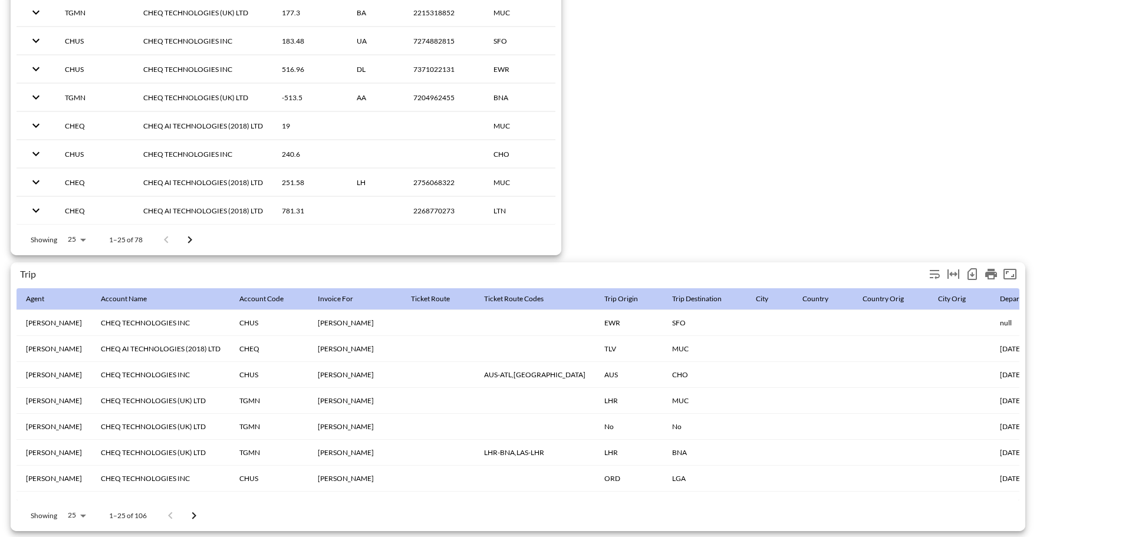
click at [968, 267] on icon "Number of rows selected for download: 106" at bounding box center [972, 274] width 14 height 14
